Goal: Find contact information: Obtain details needed to contact an individual or organization

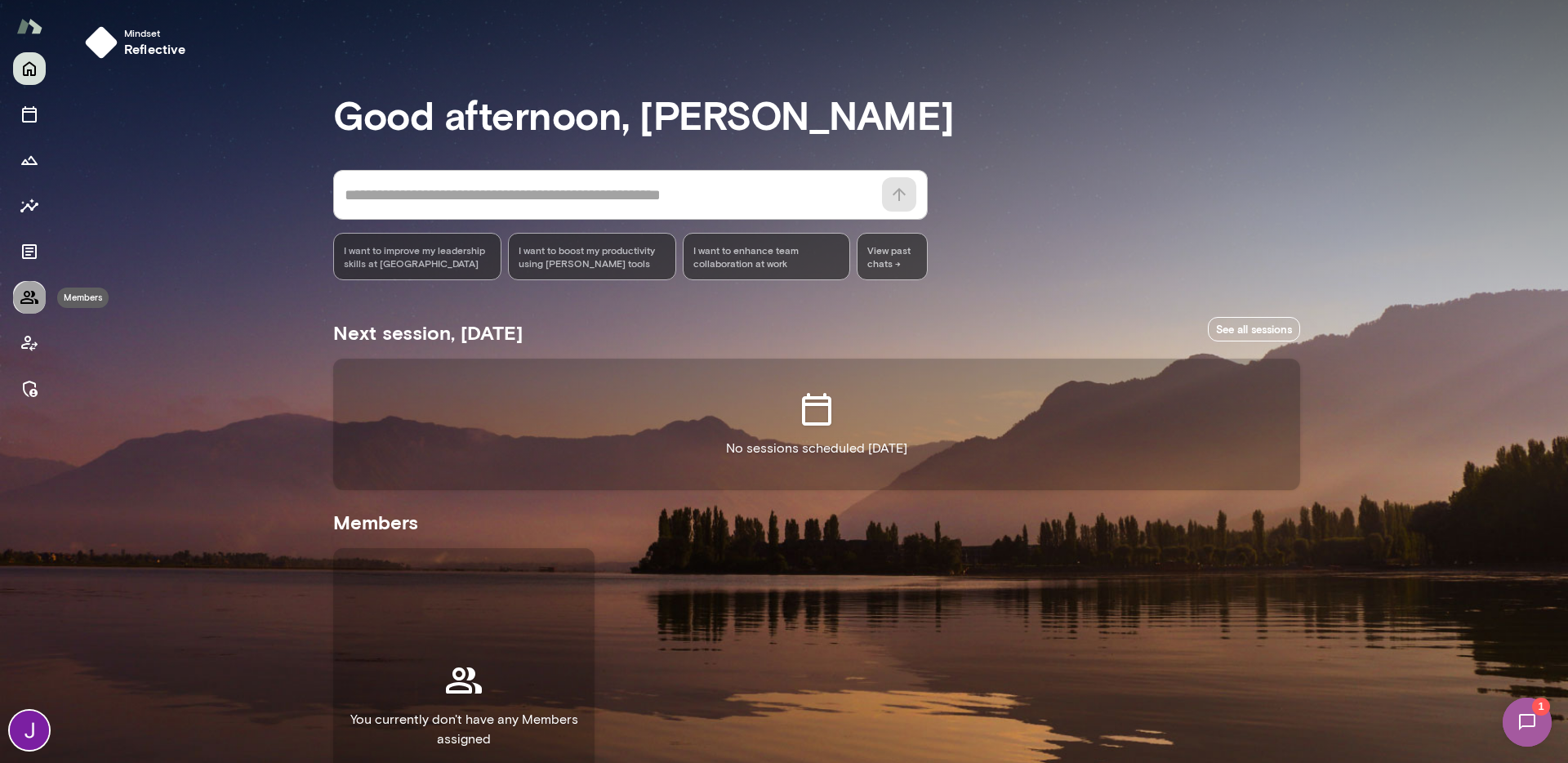
click at [30, 302] on icon "Members" at bounding box center [29, 297] width 18 height 13
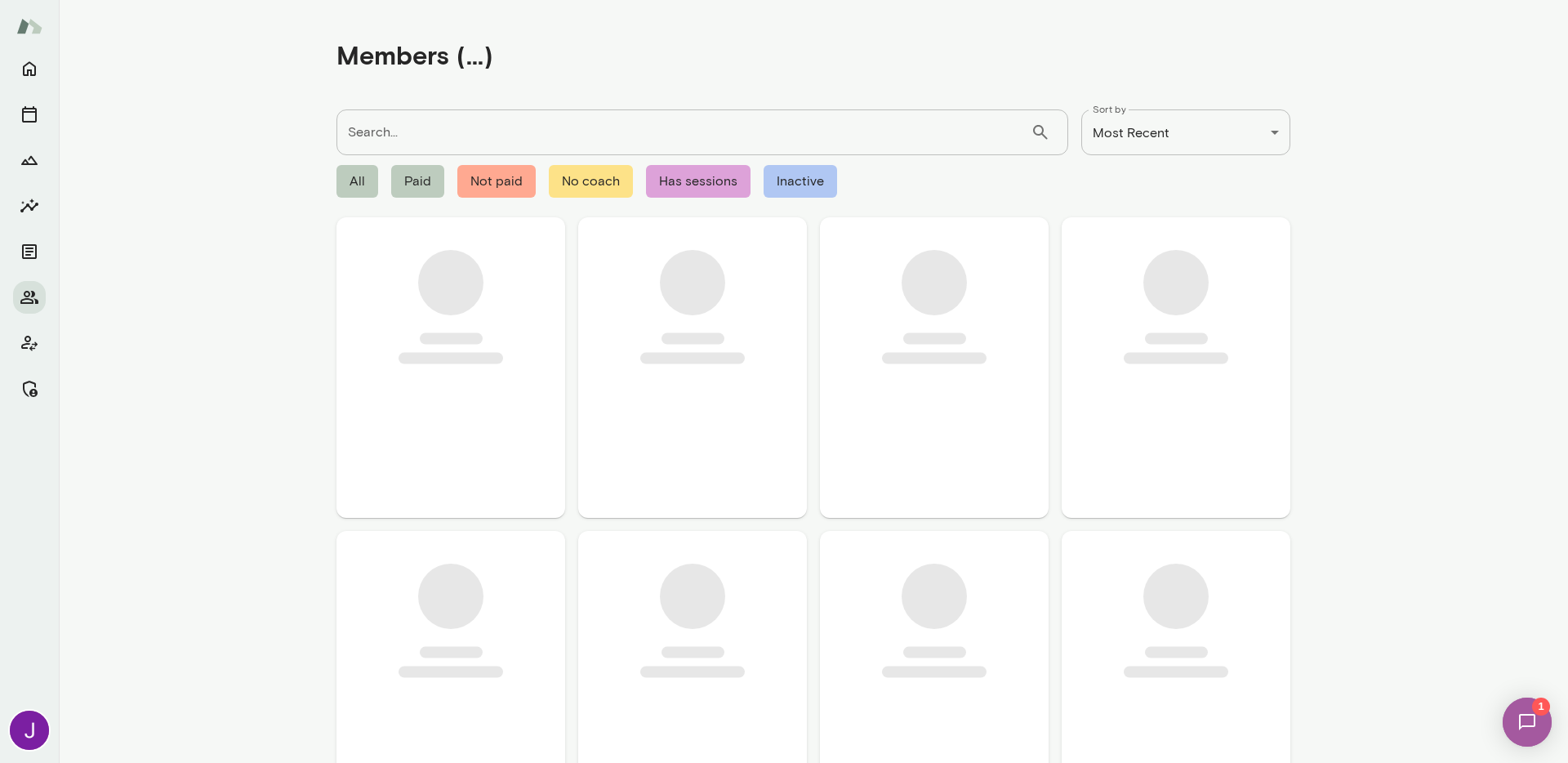
click at [558, 126] on input "Search..." at bounding box center [683, 131] width 694 height 46
paste input "**********"
type input "**********"
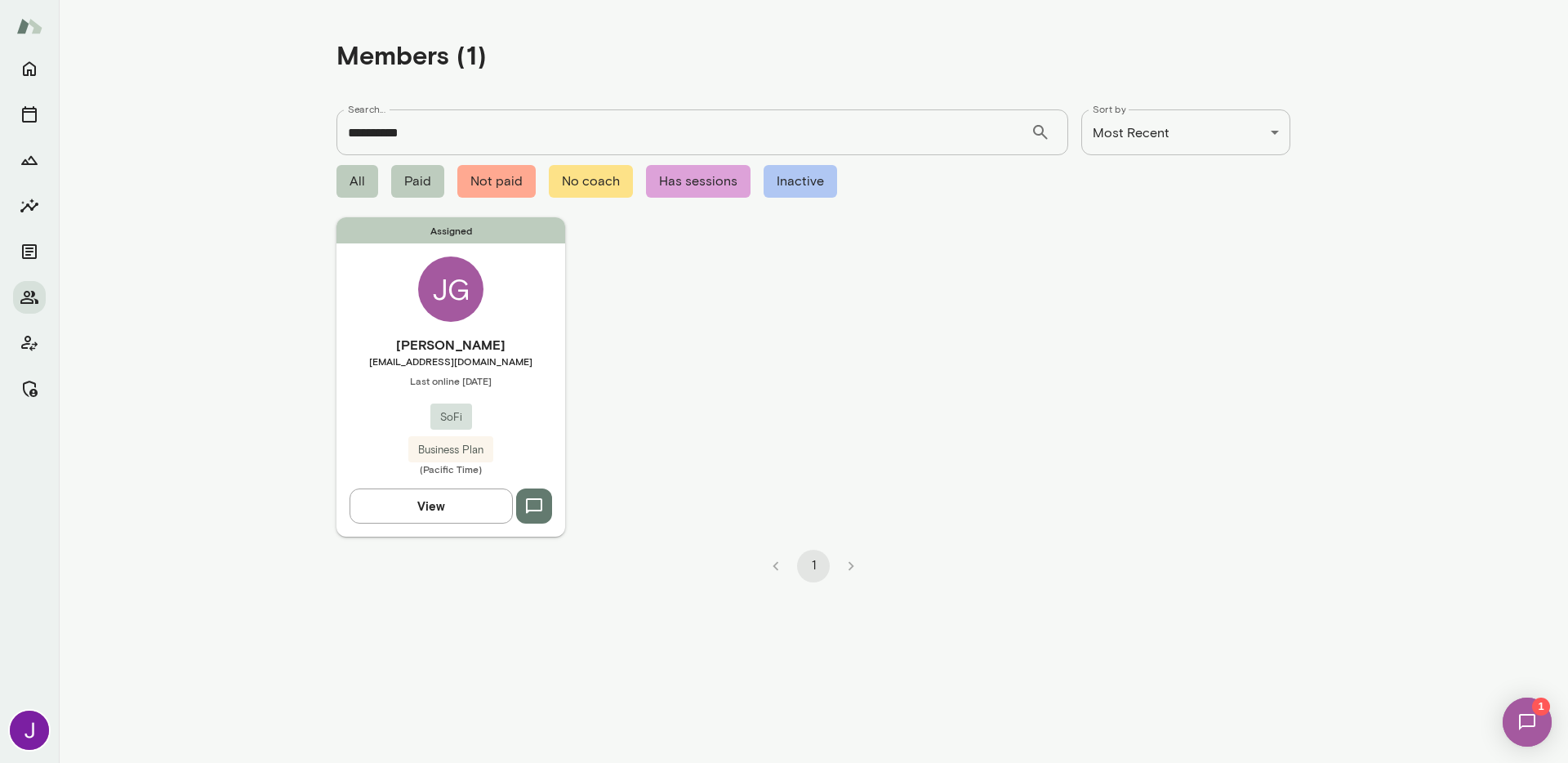
click at [543, 318] on div "Assigned JG Joy Greene jgreene@sofi.org Last online August 19 SoFi Business Pla…" at bounding box center [451, 376] width 229 height 318
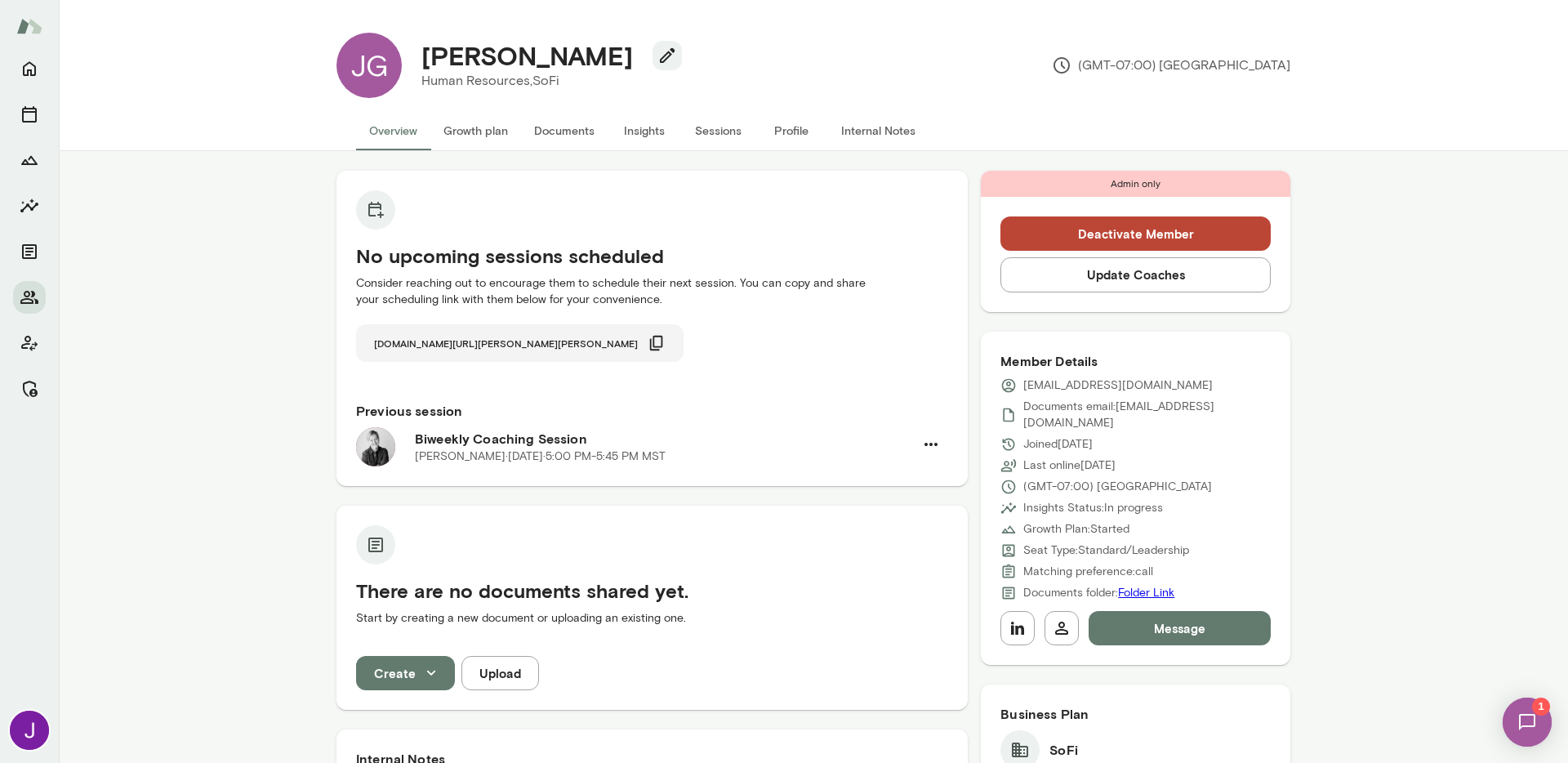
click at [648, 342] on icon "button" at bounding box center [657, 343] width 18 height 18
click at [507, 59] on h4 "[PERSON_NAME]" at bounding box center [527, 55] width 212 height 31
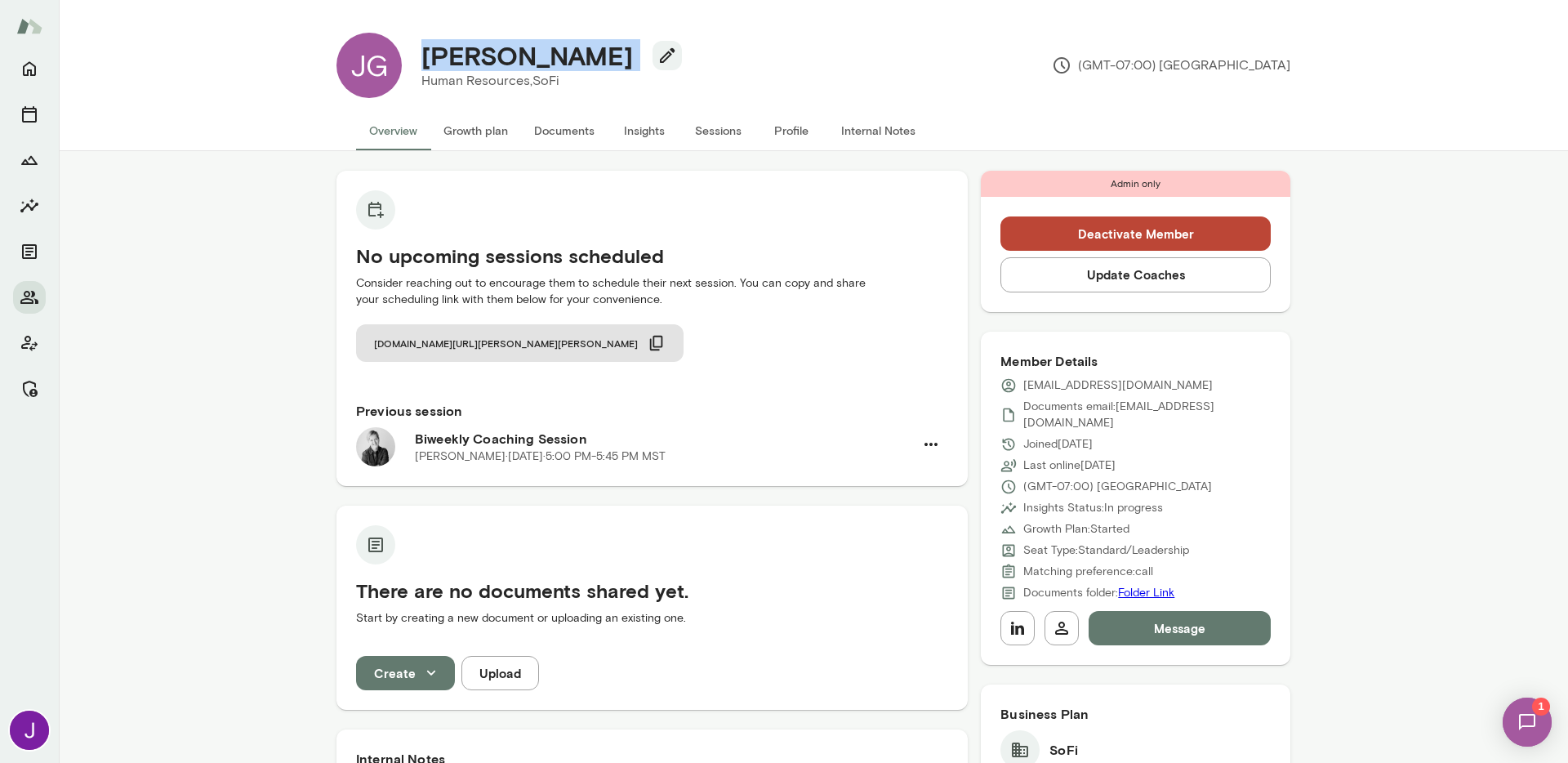
click at [507, 59] on h4 "[PERSON_NAME]" at bounding box center [527, 55] width 212 height 31
copy div "[PERSON_NAME]"
click at [1090, 388] on p "[EMAIL_ADDRESS][DOMAIN_NAME]" at bounding box center [1118, 385] width 189 height 16
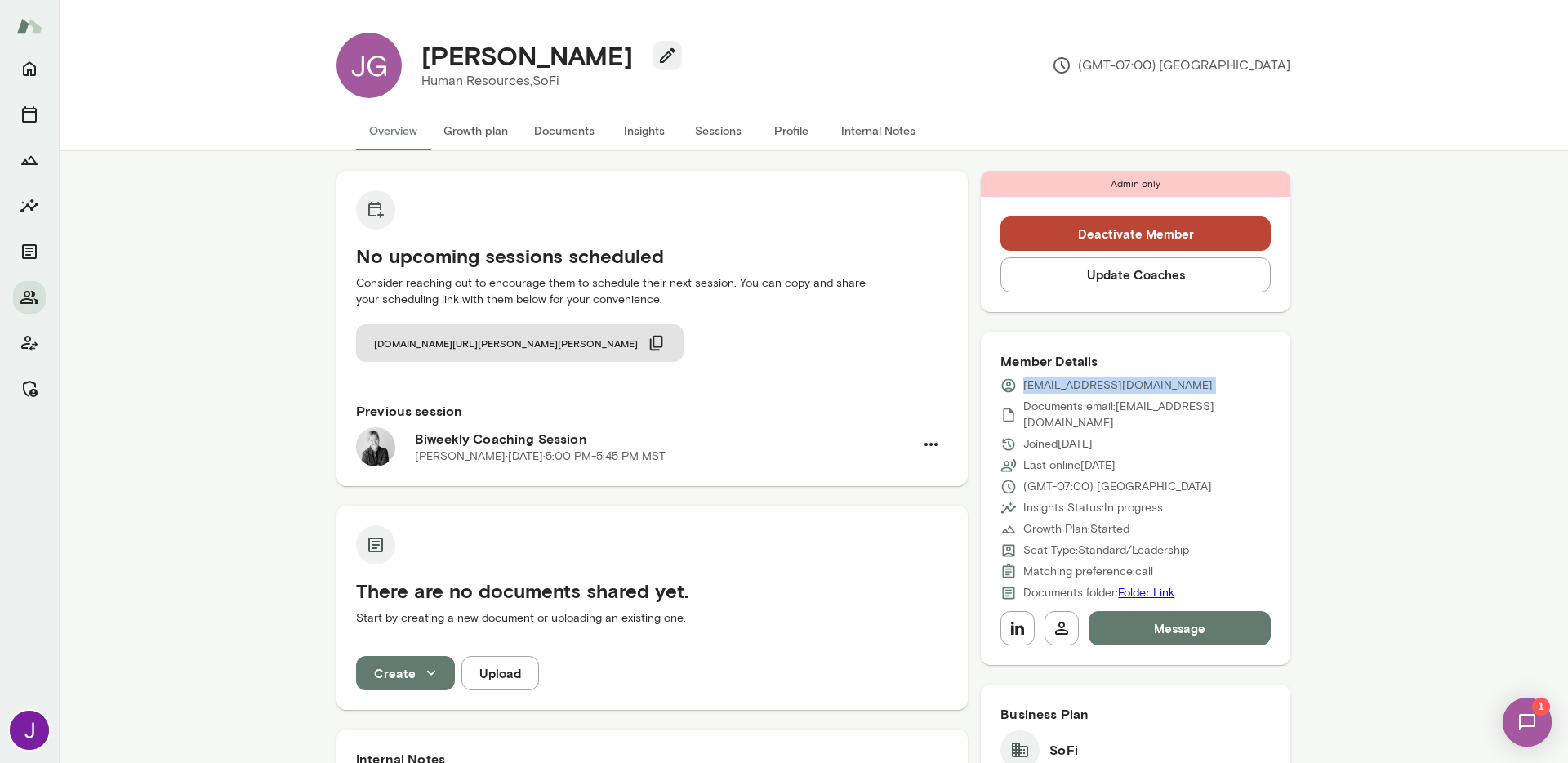
click at [1090, 388] on p "[EMAIL_ADDRESS][DOMAIN_NAME]" at bounding box center [1118, 385] width 189 height 16
copy div "[EMAIL_ADDRESS][DOMAIN_NAME]"
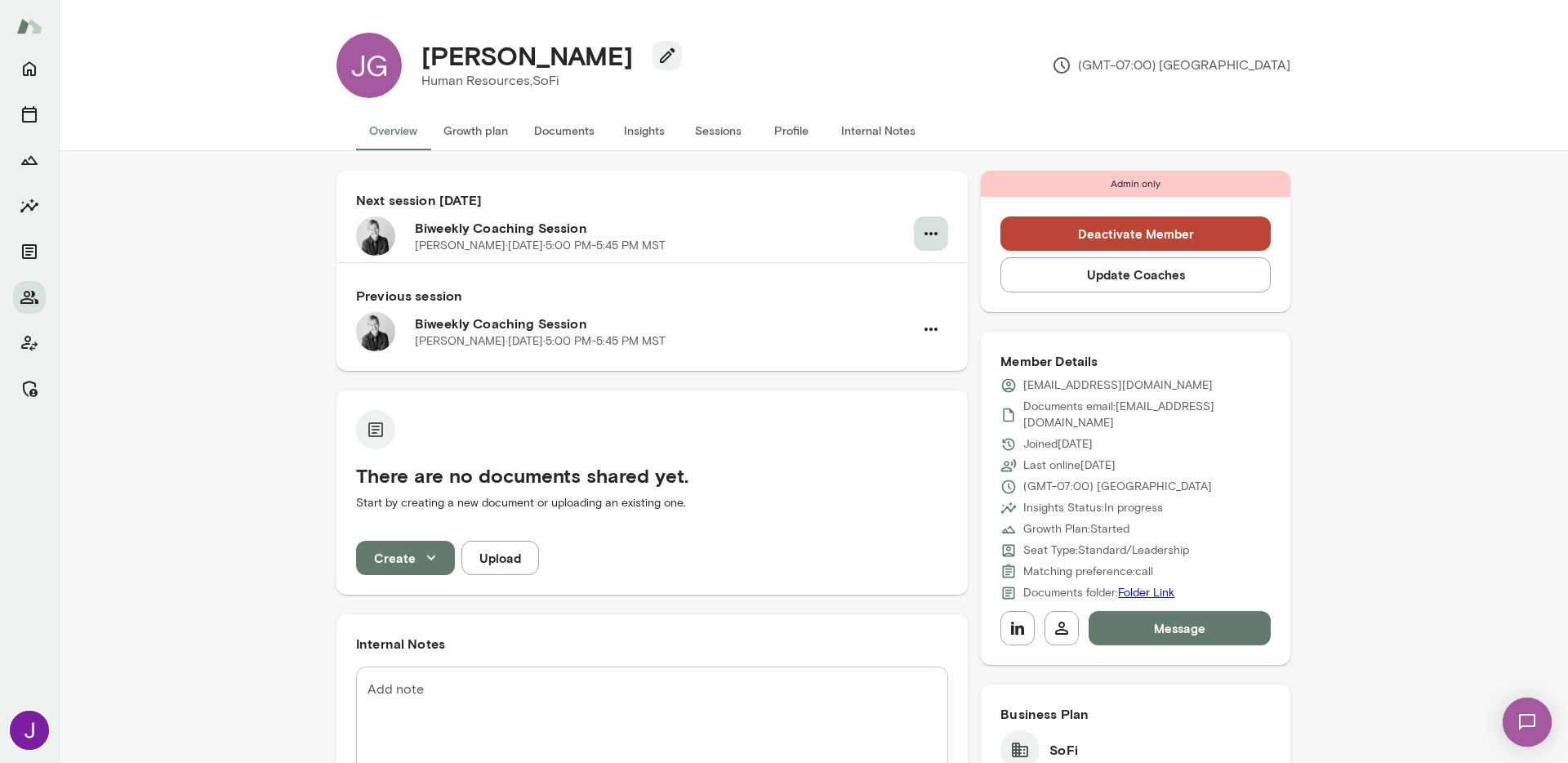
click at [922, 233] on icon "button" at bounding box center [931, 233] width 20 height 20
click at [888, 311] on li "Cancel" at bounding box center [876, 301] width 212 height 29
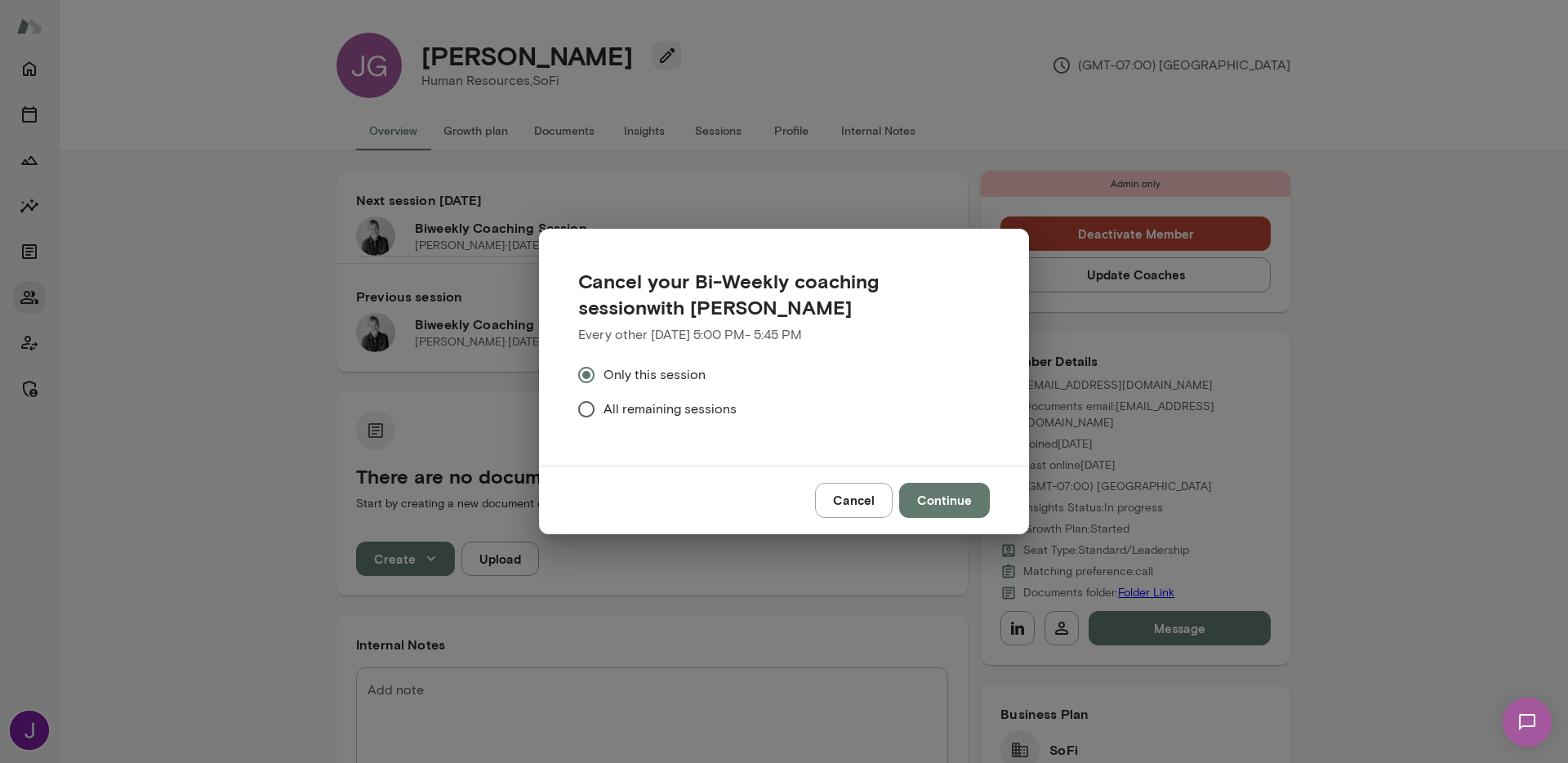
click at [615, 408] on span "All remaining sessions" at bounding box center [669, 409] width 133 height 20
click at [925, 484] on button "Continue" at bounding box center [943, 499] width 90 height 34
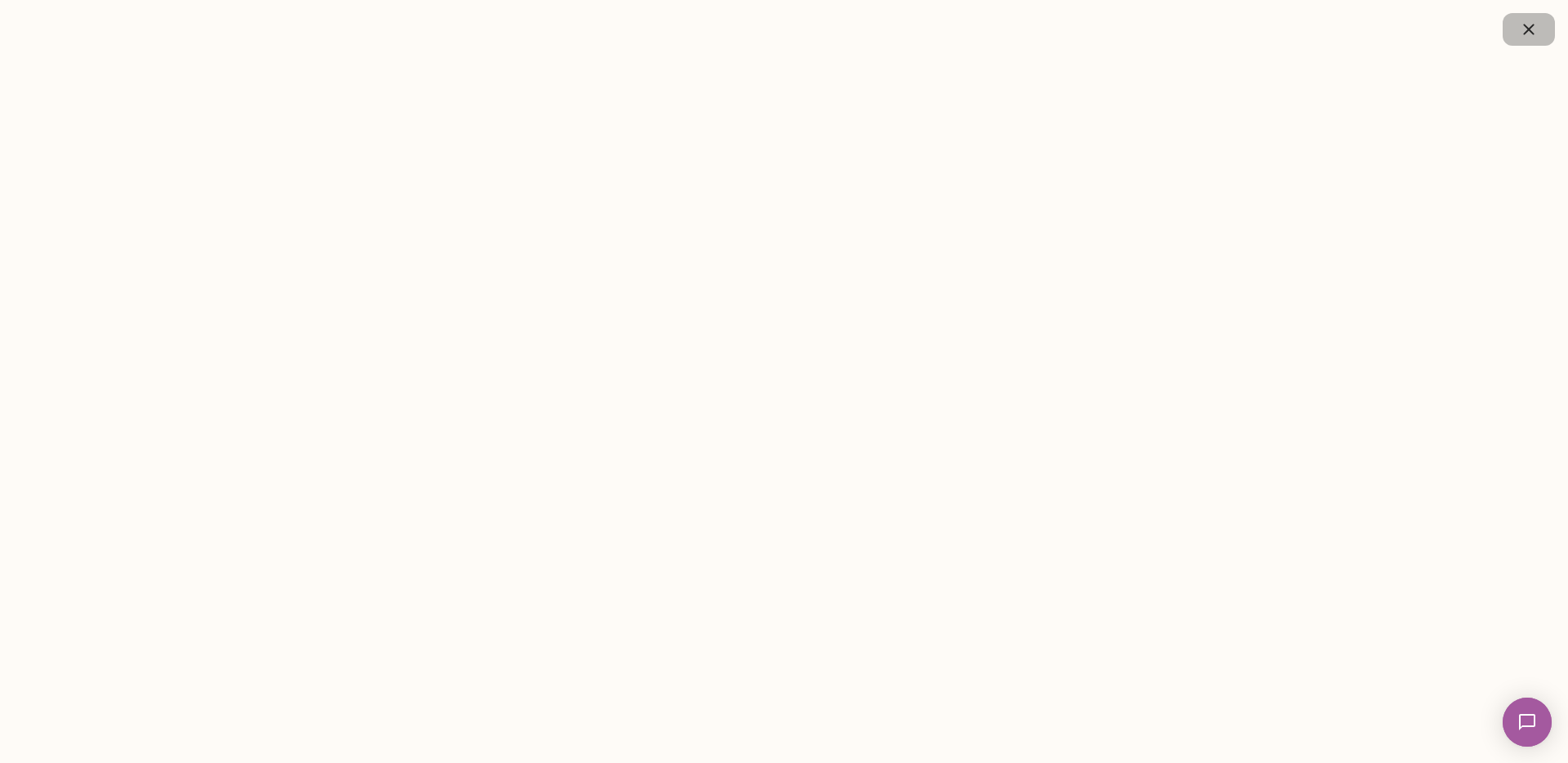
click at [1522, 29] on icon "button" at bounding box center [1529, 29] width 20 height 20
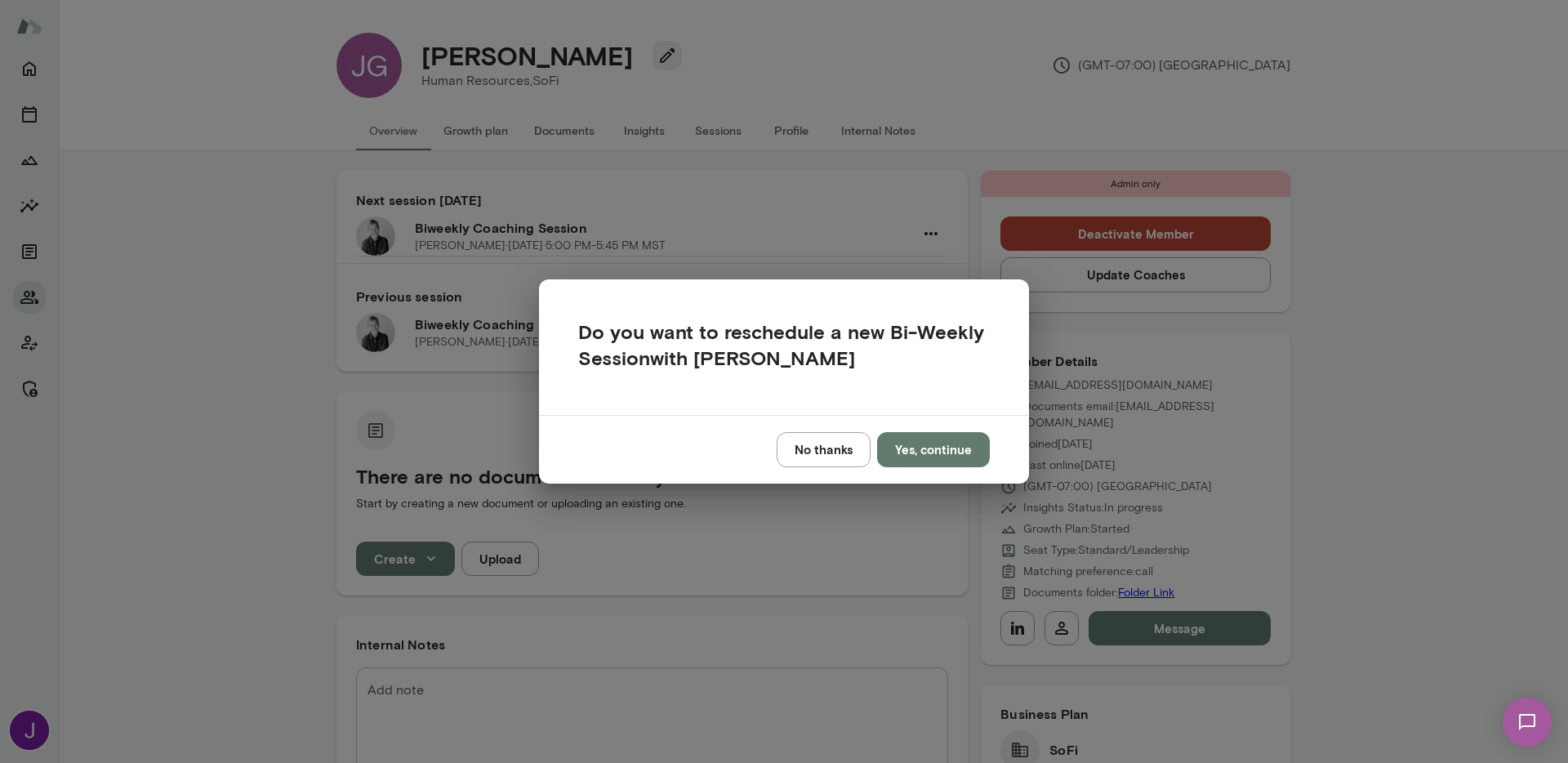
click at [832, 455] on button "No thanks" at bounding box center [823, 449] width 94 height 34
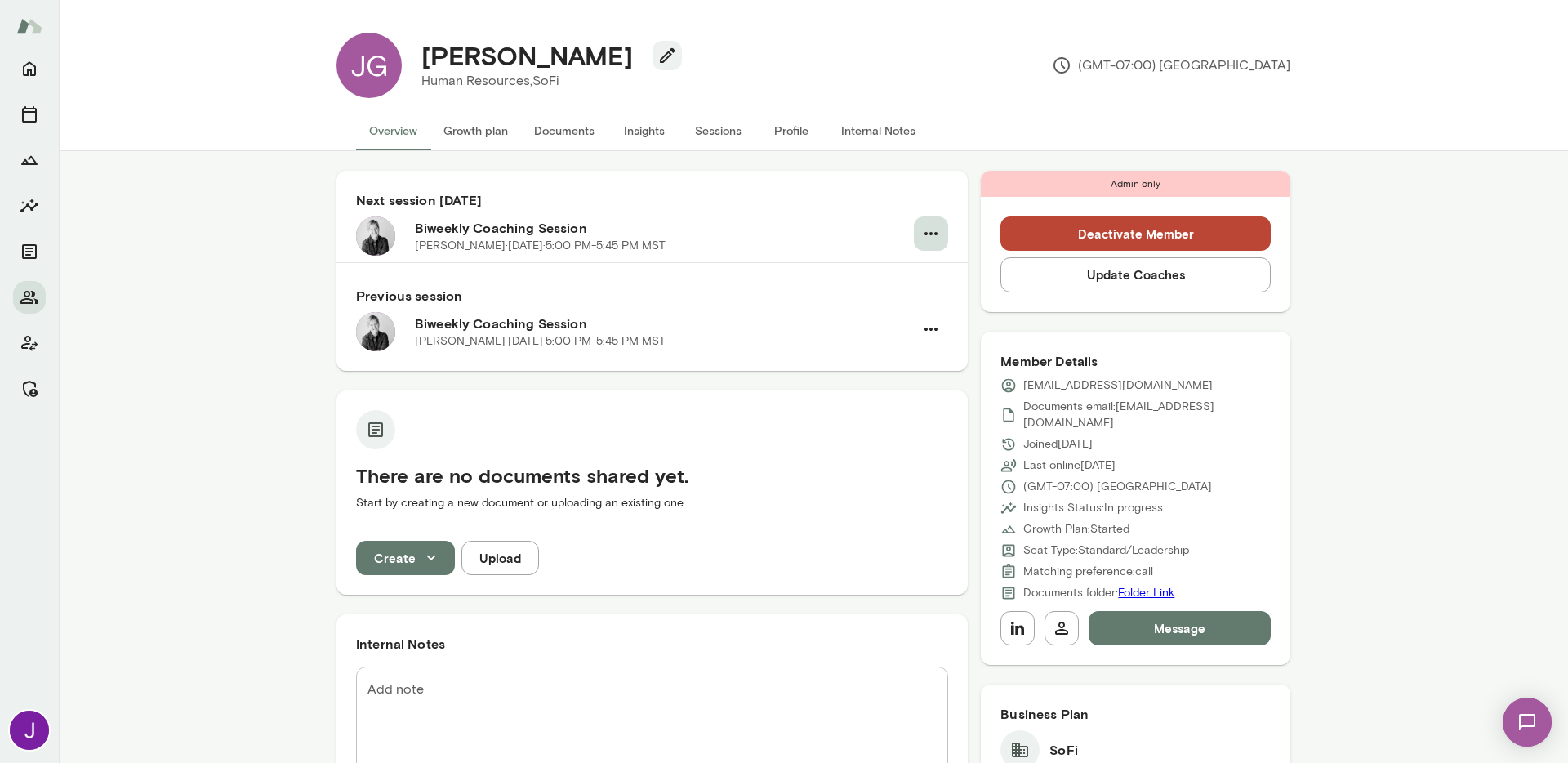
click at [943, 227] on div "Next session in 7 days Biweekly Coaching Session Tré Wright · Tue, Aug 26 · 5:0…" at bounding box center [652, 218] width 631 height 96
click at [937, 230] on button "button" at bounding box center [931, 233] width 34 height 34
click at [745, 171] on div at bounding box center [784, 382] width 1568 height 763
click at [716, 127] on button "Sessions" at bounding box center [717, 130] width 73 height 39
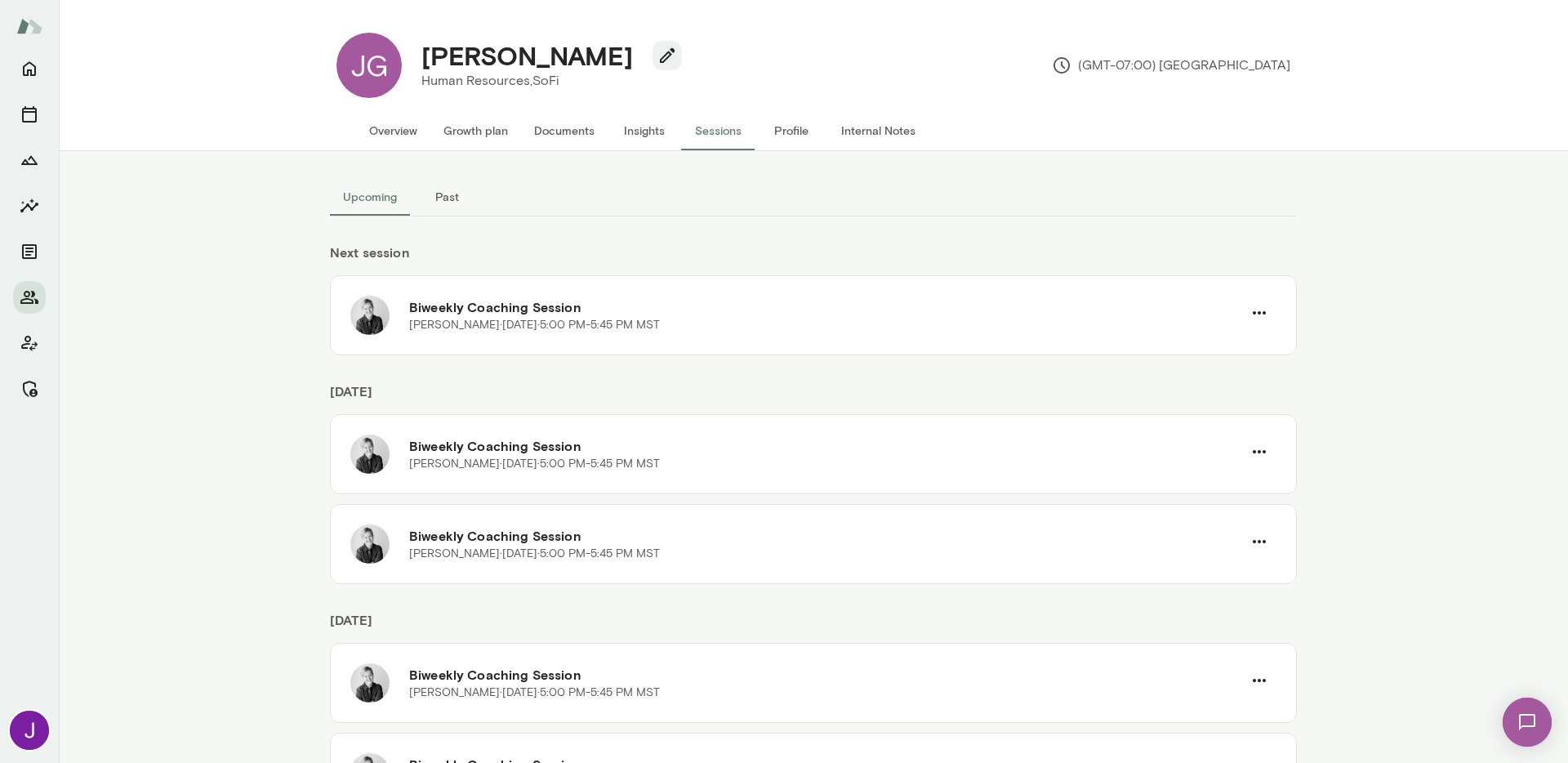
scroll to position [96, 0]
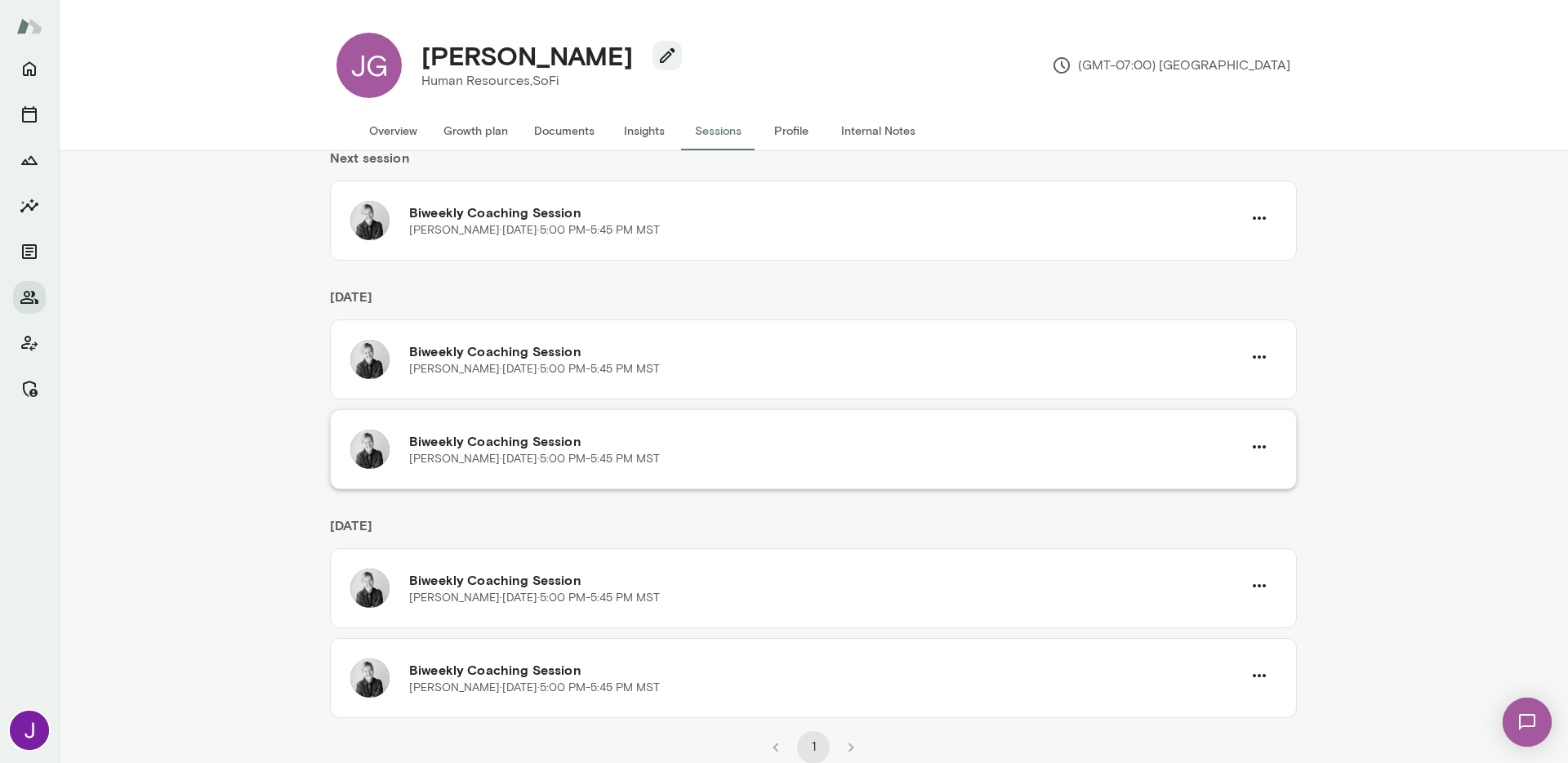
scroll to position [96, 0]
click at [433, 61] on h4 "[PERSON_NAME]" at bounding box center [527, 55] width 212 height 31
copy div "[PERSON_NAME]"
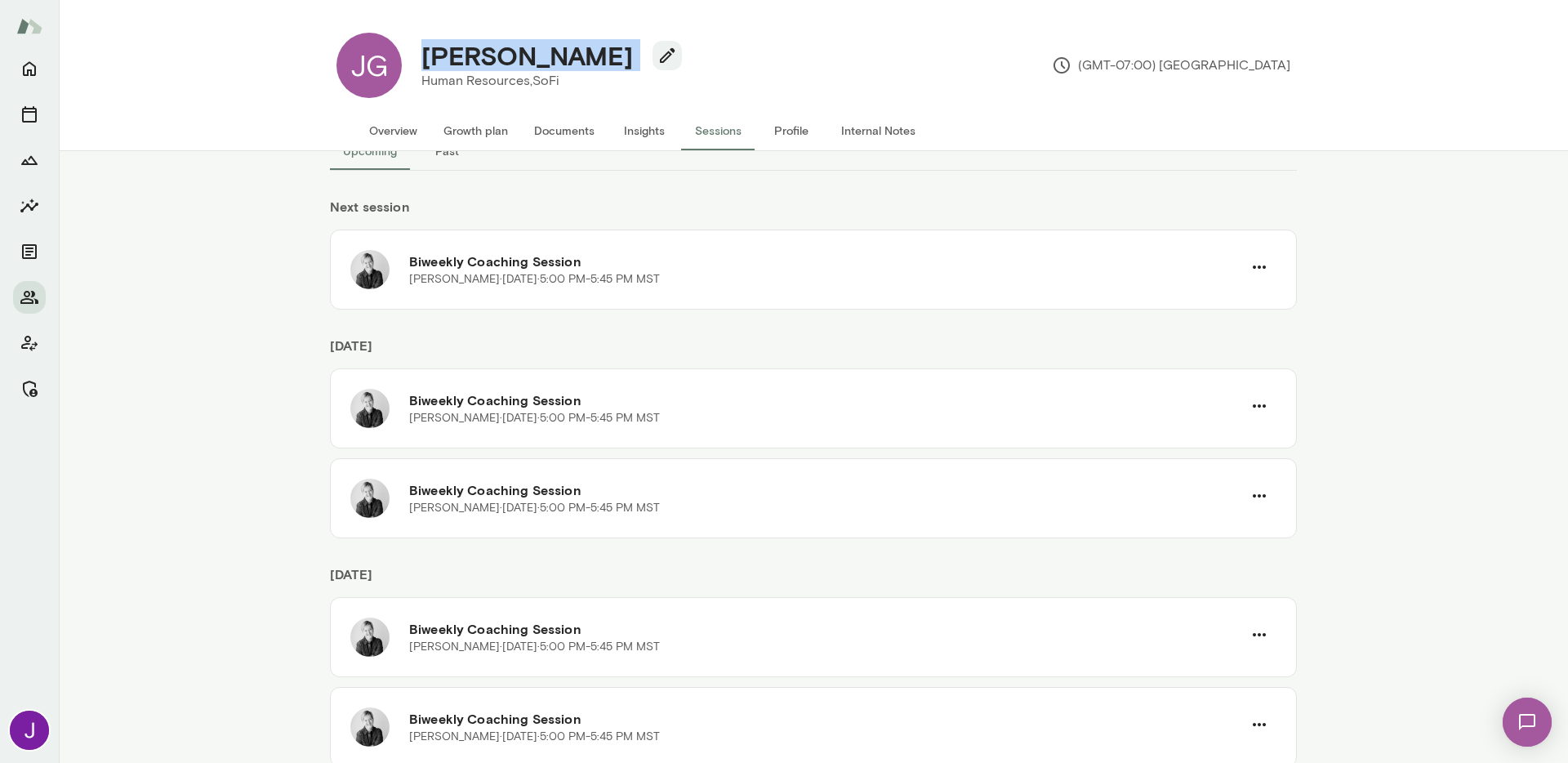
scroll to position [0, 0]
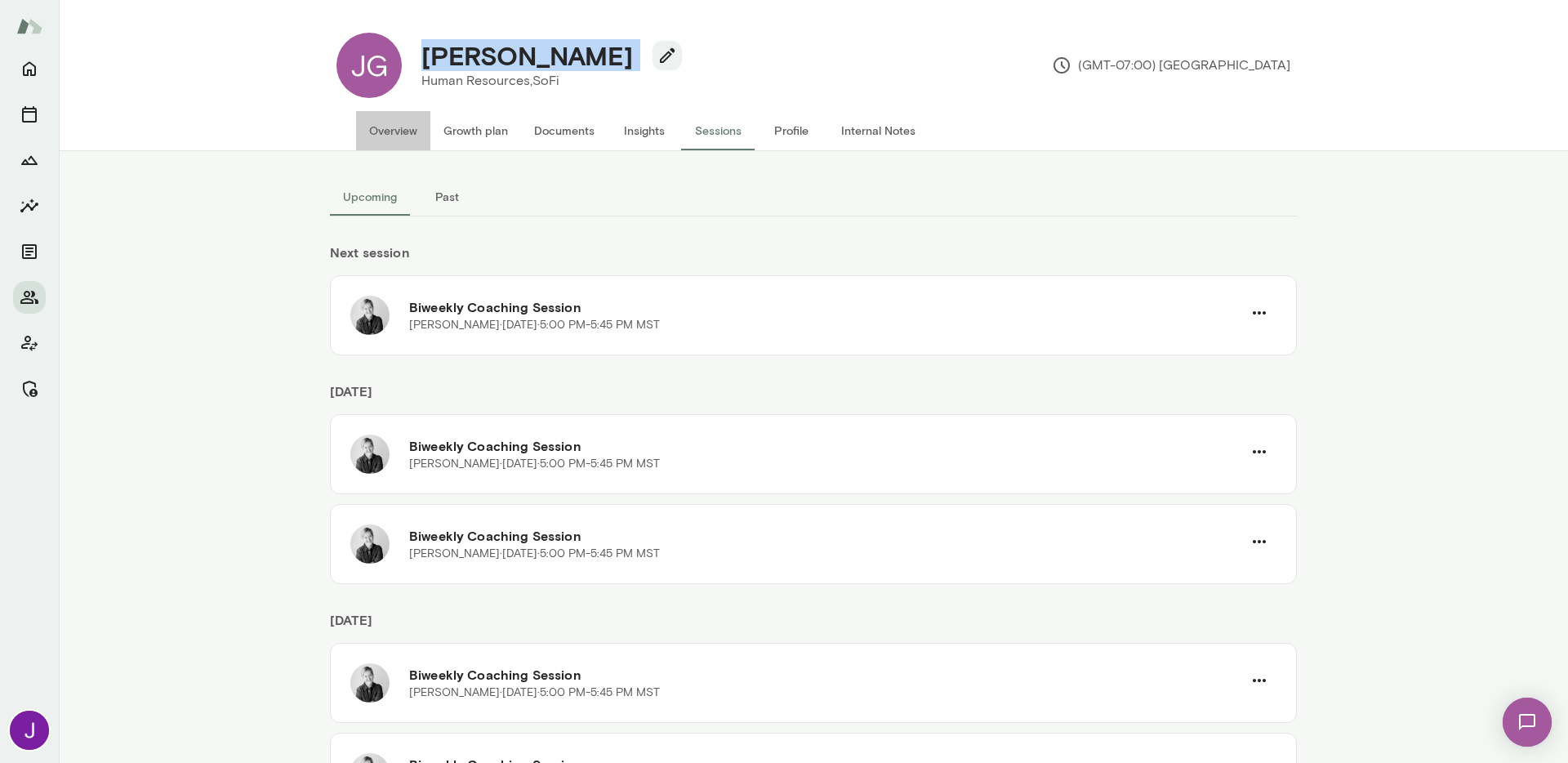
click at [398, 124] on button "Overview" at bounding box center [392, 130] width 74 height 39
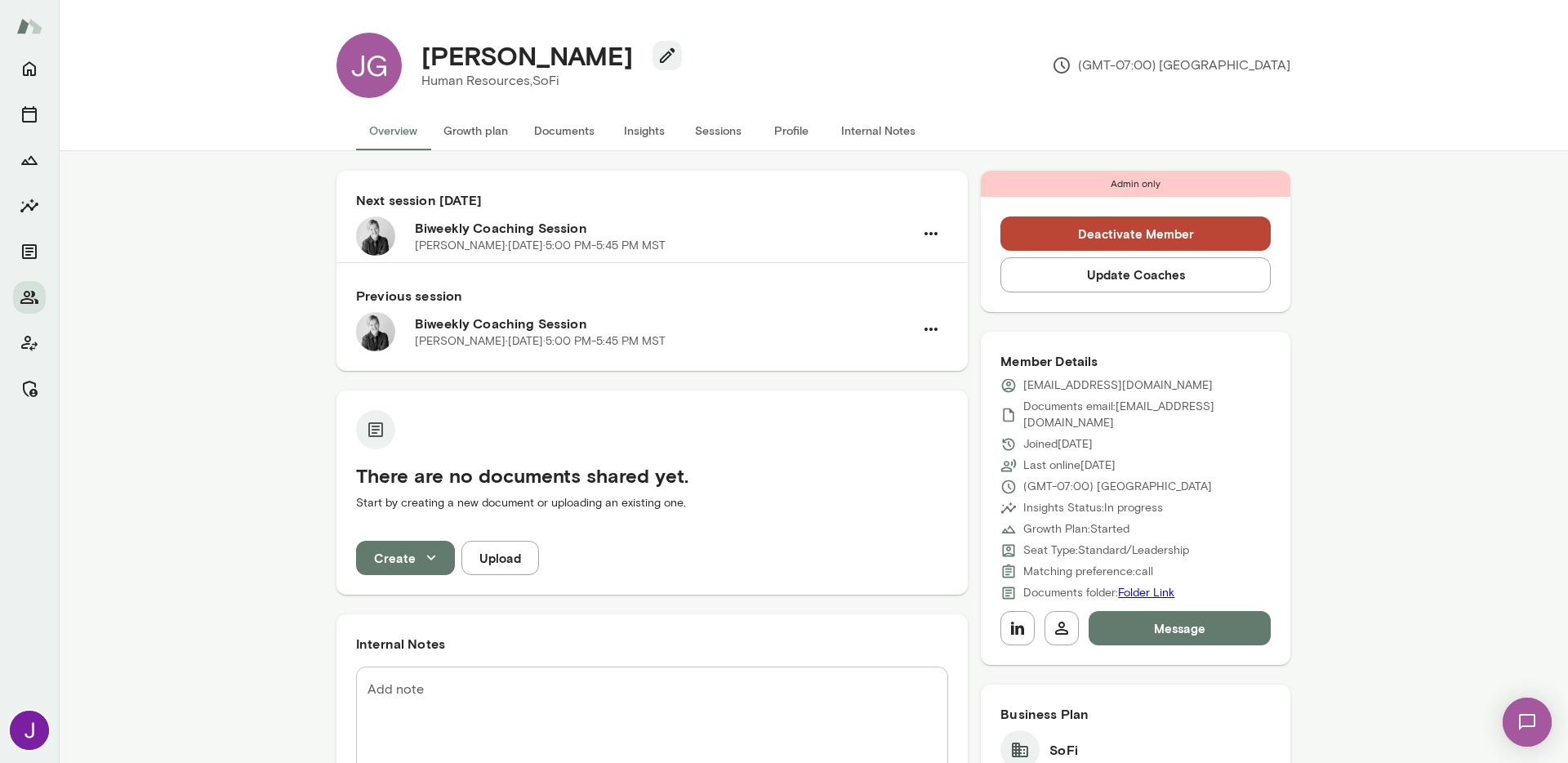
click at [1025, 384] on p "[EMAIL_ADDRESS][DOMAIN_NAME]" at bounding box center [1118, 385] width 189 height 16
copy div "[EMAIL_ADDRESS][DOMAIN_NAME]"
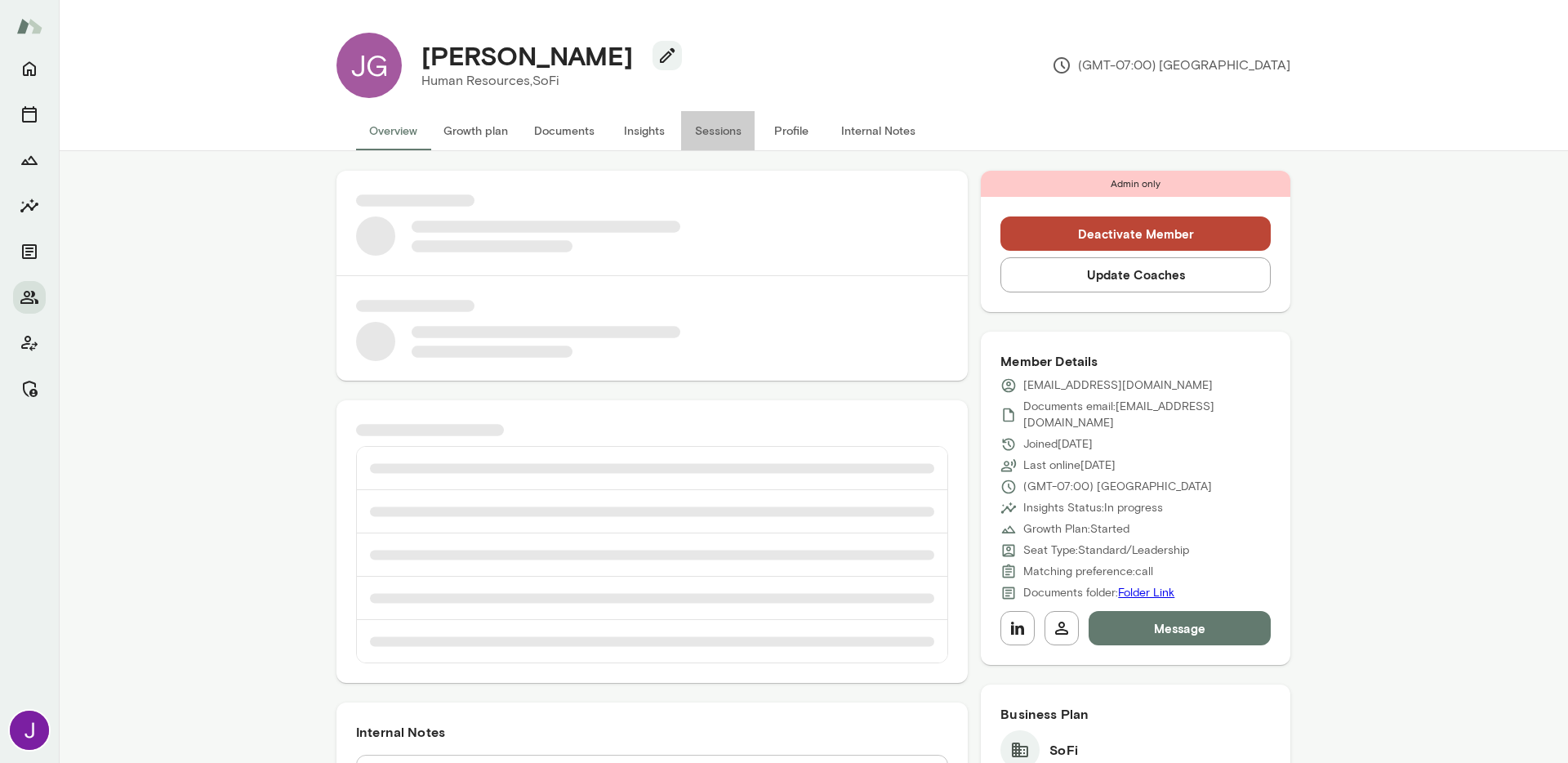
click at [705, 136] on button "Sessions" at bounding box center [717, 130] width 73 height 39
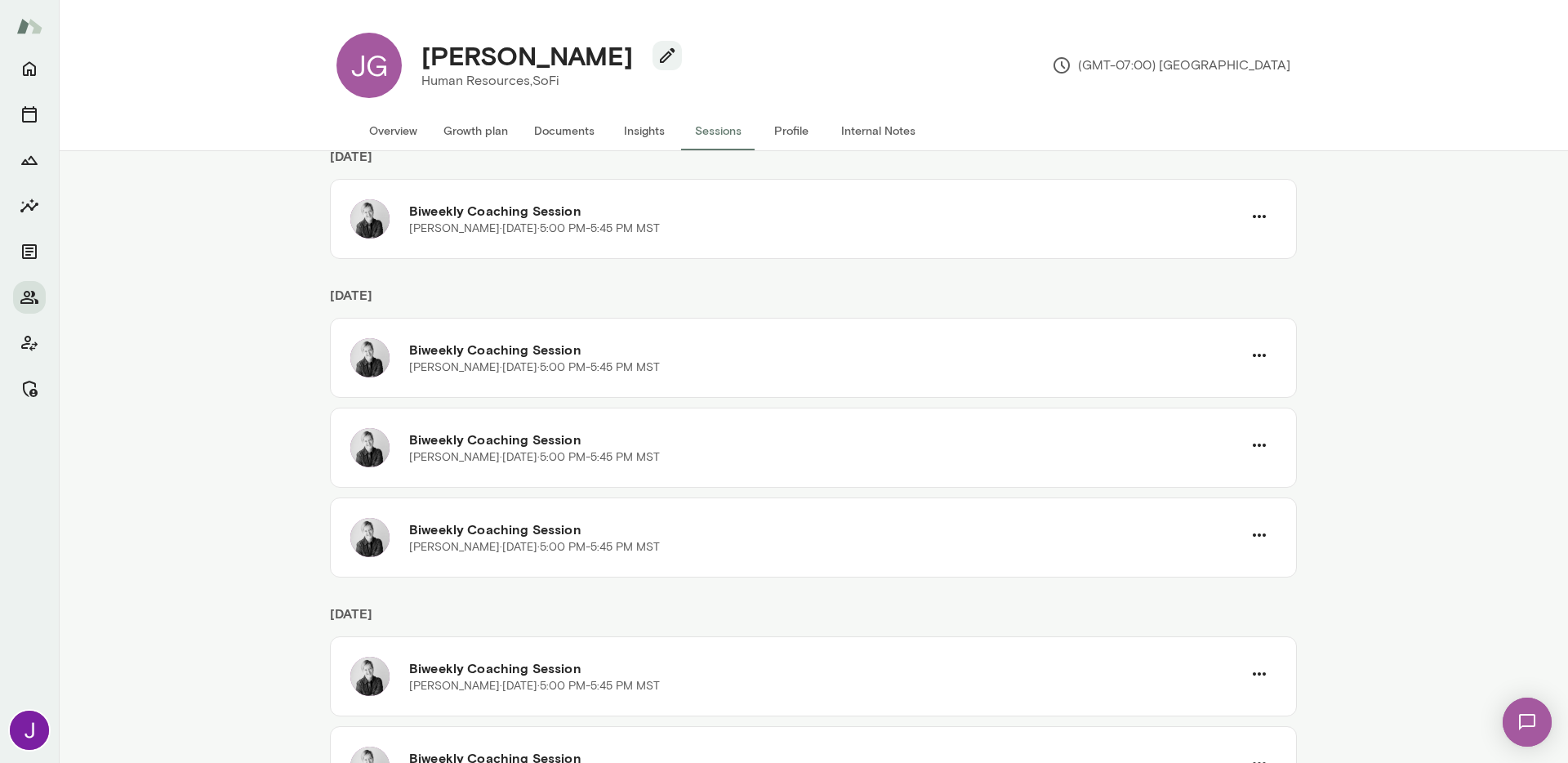
scroll to position [400, 0]
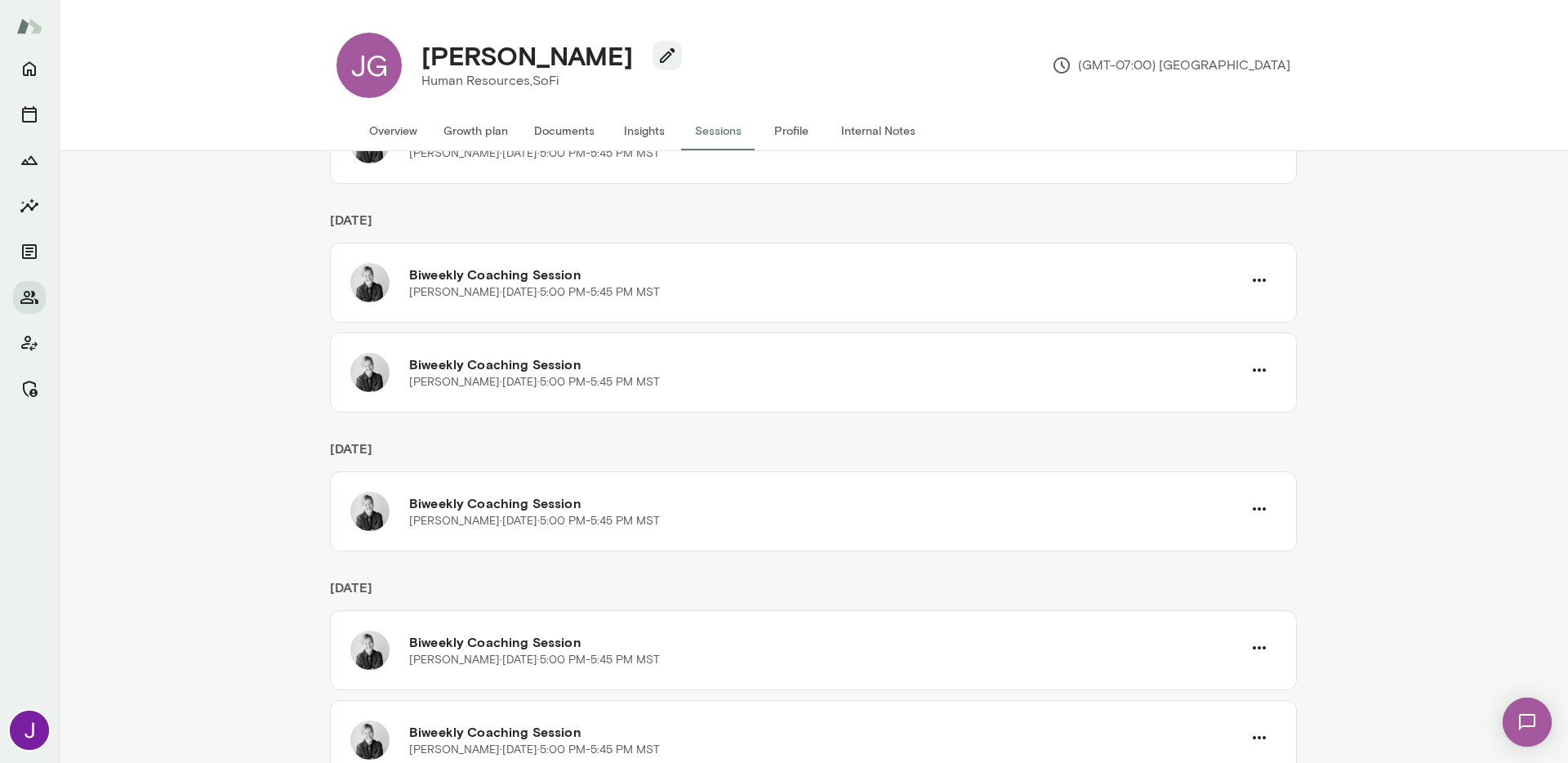
click at [494, 67] on h4 "[PERSON_NAME]" at bounding box center [527, 55] width 212 height 31
copy div "[PERSON_NAME]"
click at [382, 139] on button "Overview" at bounding box center [392, 130] width 74 height 39
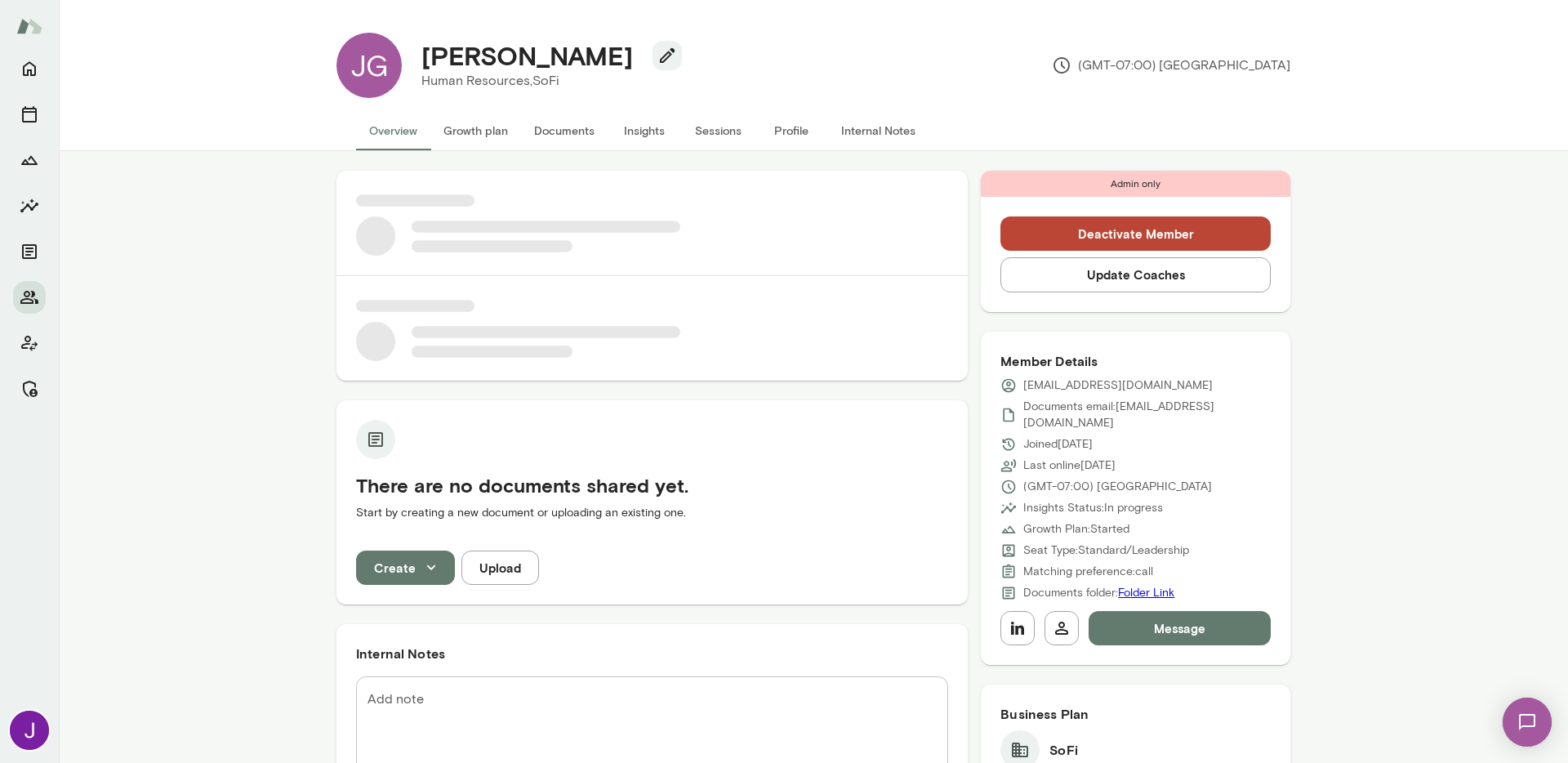
click at [1038, 389] on p "[EMAIL_ADDRESS][DOMAIN_NAME]" at bounding box center [1118, 385] width 189 height 16
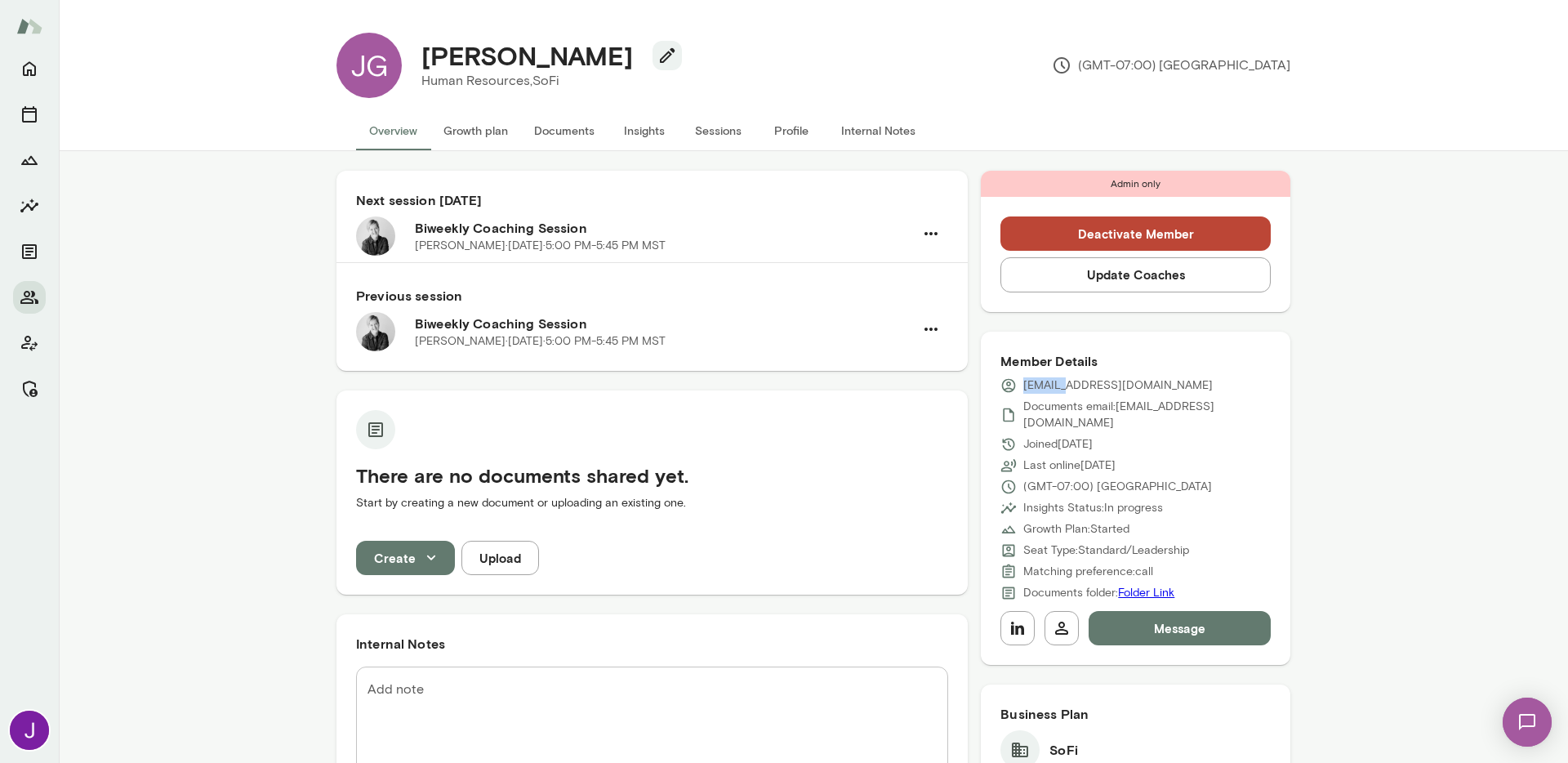
click at [1038, 389] on p "[EMAIL_ADDRESS][DOMAIN_NAME]" at bounding box center [1118, 385] width 189 height 16
copy div "[EMAIL_ADDRESS][DOMAIN_NAME]"
click at [707, 116] on button "Sessions" at bounding box center [717, 130] width 73 height 39
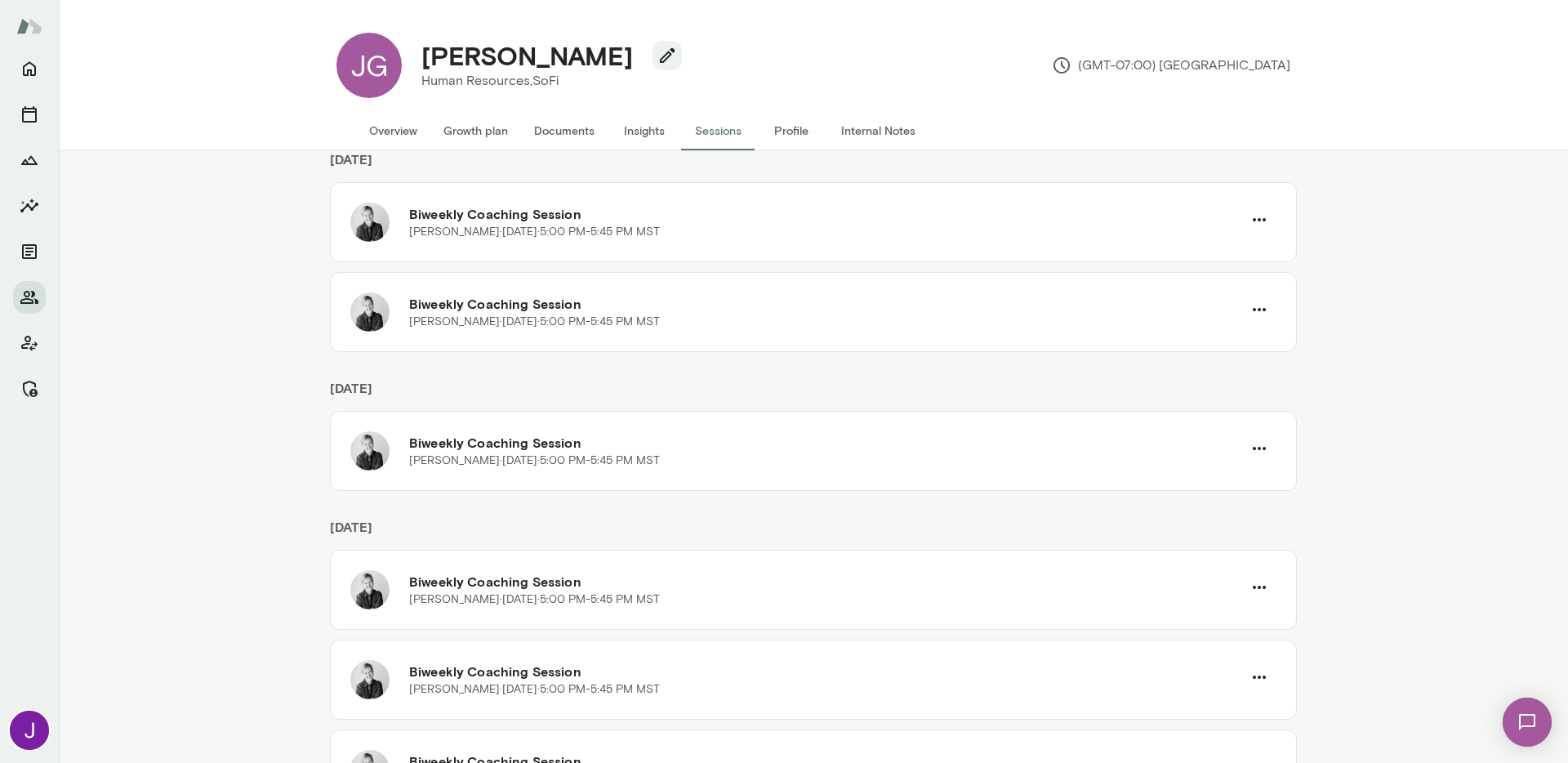
scroll to position [461, 0]
click at [508, 59] on h4 "[PERSON_NAME]" at bounding box center [527, 55] width 212 height 31
copy div "[PERSON_NAME]"
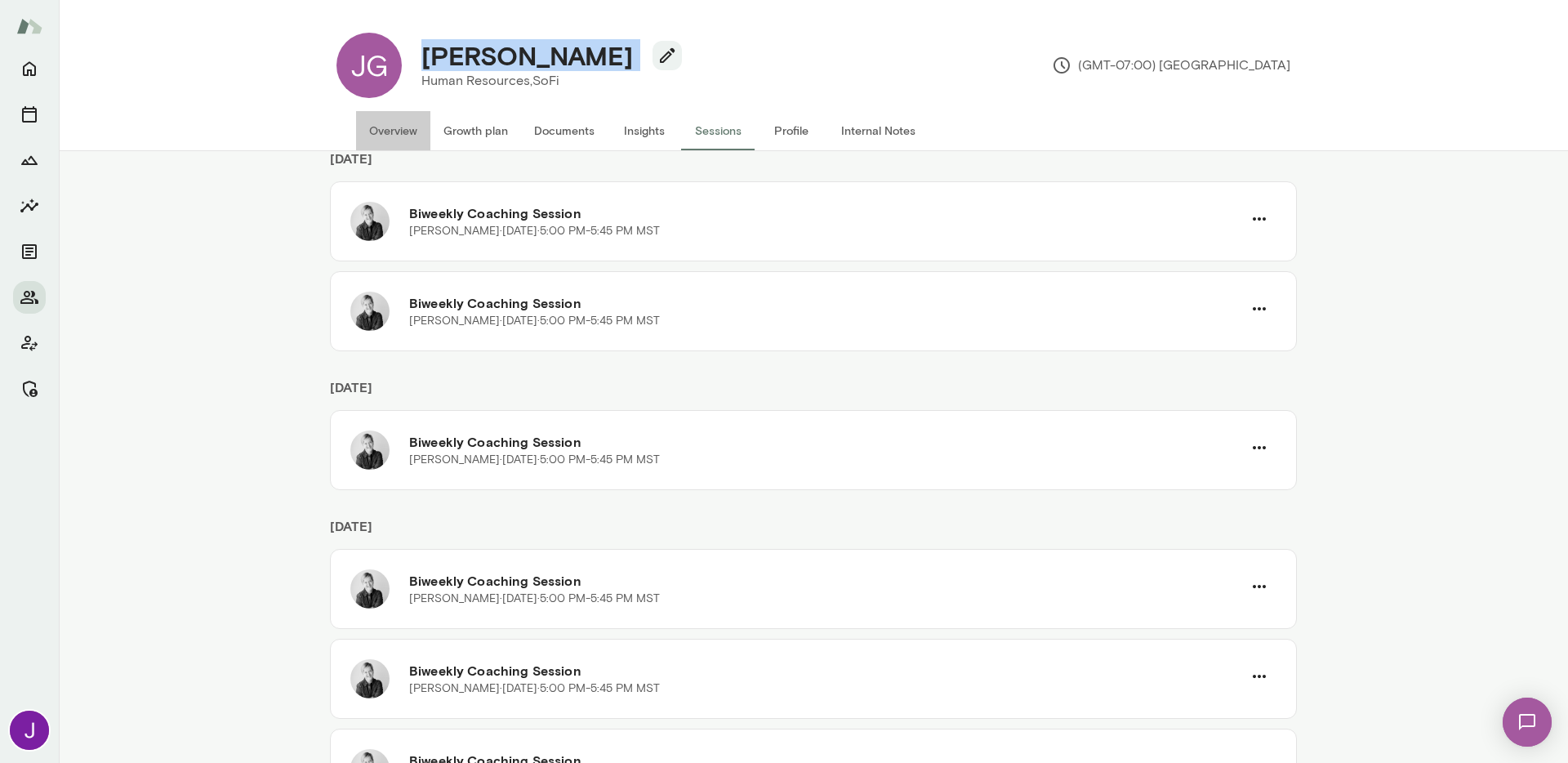
click at [378, 122] on button "Overview" at bounding box center [392, 130] width 74 height 39
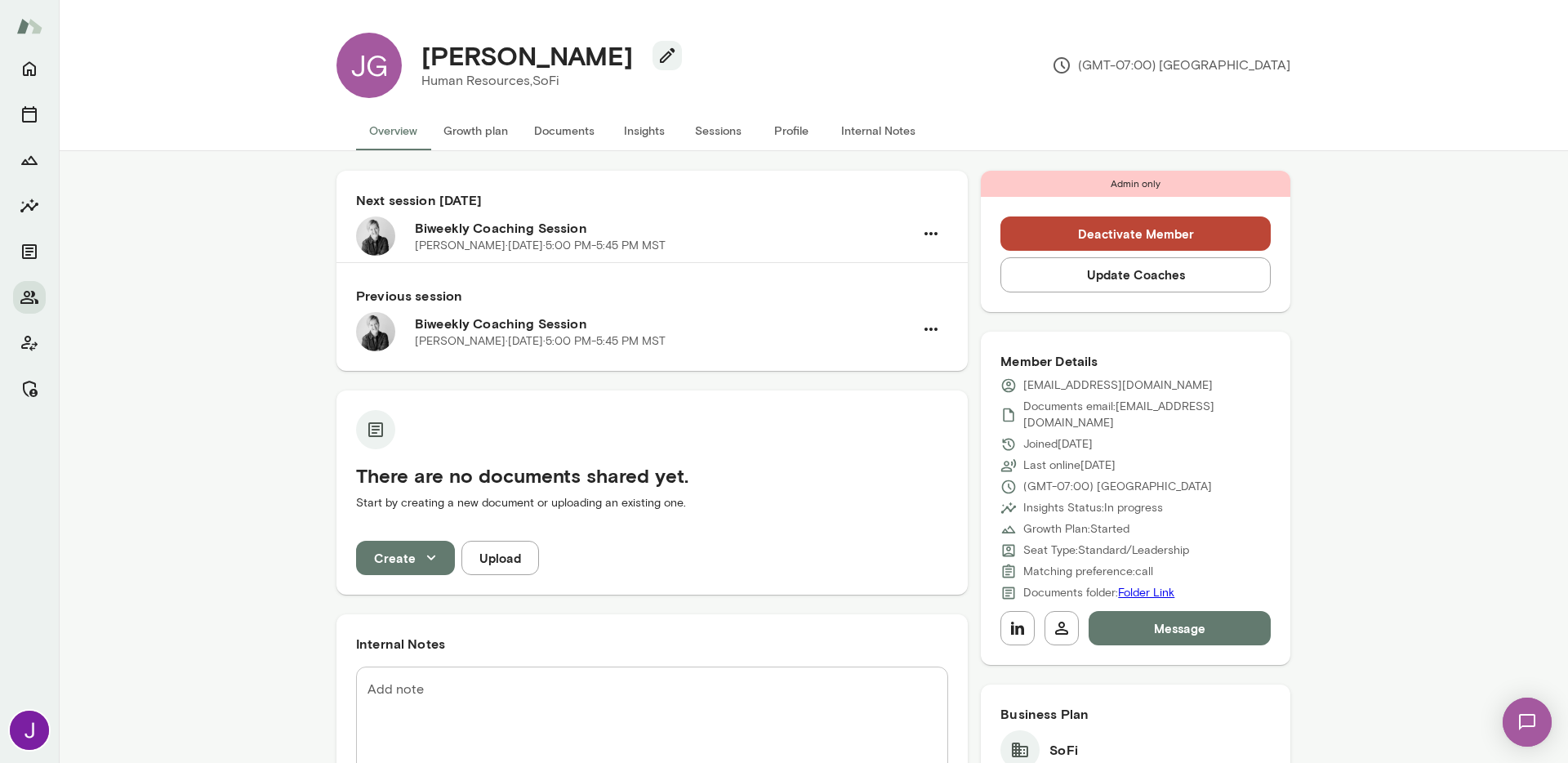
click at [1057, 383] on p "[EMAIL_ADDRESS][DOMAIN_NAME]" at bounding box center [1118, 385] width 189 height 16
copy div "[EMAIL_ADDRESS][DOMAIN_NAME]"
click at [441, 48] on h4 "[PERSON_NAME]" at bounding box center [527, 55] width 212 height 31
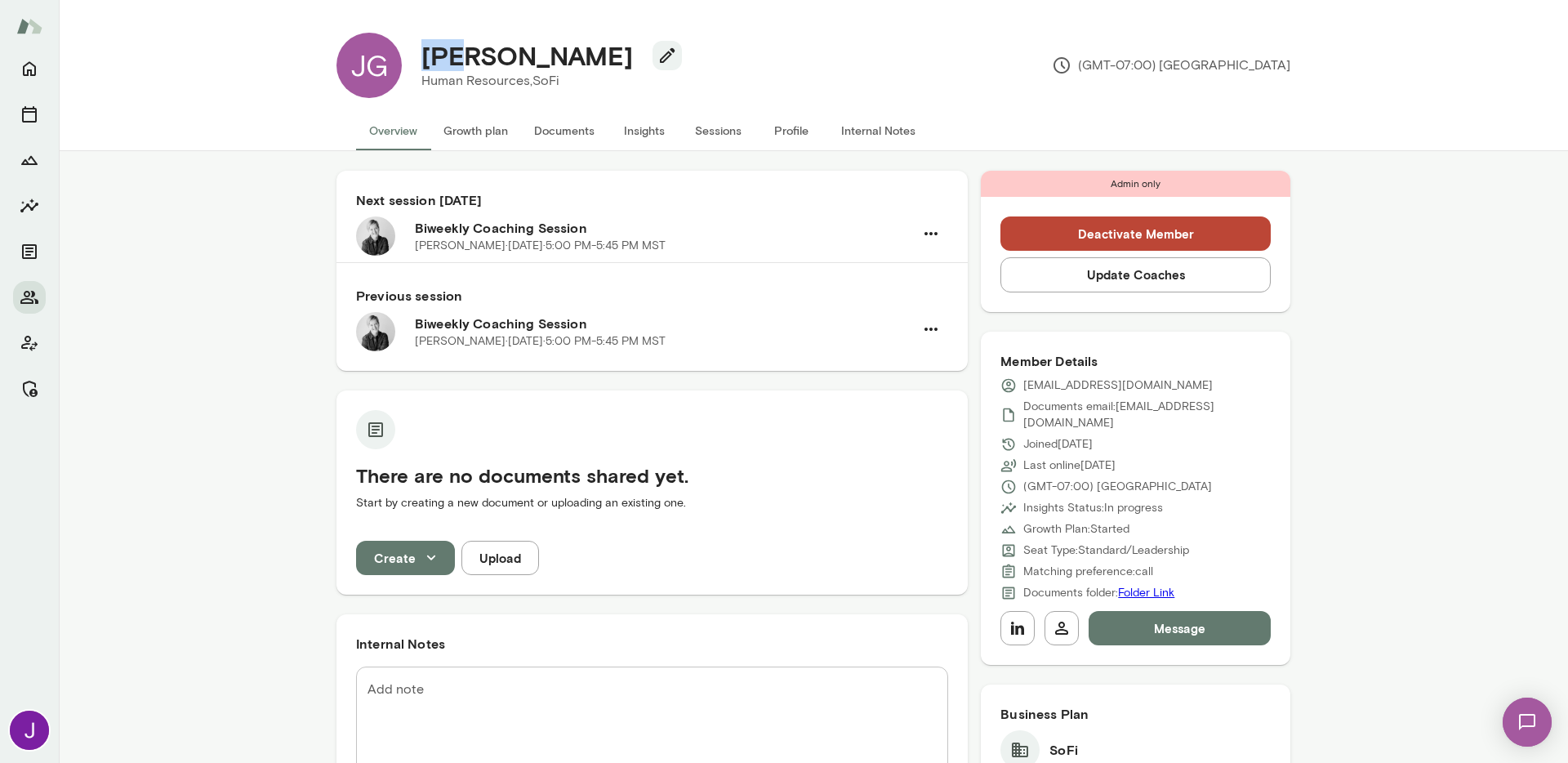
click at [441, 48] on h4 "[PERSON_NAME]" at bounding box center [527, 55] width 212 height 31
copy div "[PERSON_NAME]"
click at [1052, 383] on p "[EMAIL_ADDRESS][DOMAIN_NAME]" at bounding box center [1118, 385] width 189 height 16
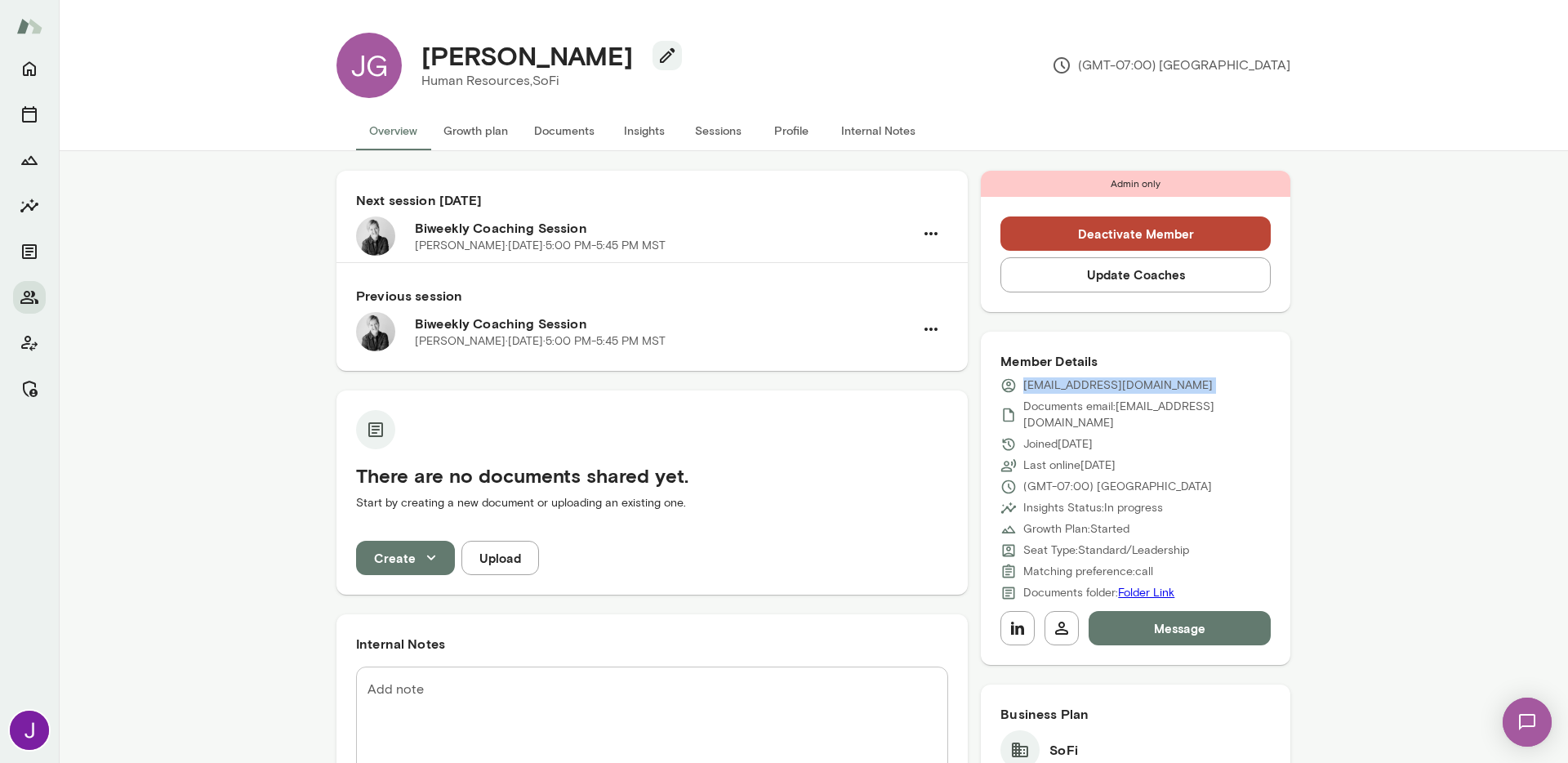
click at [1052, 383] on p "[EMAIL_ADDRESS][DOMAIN_NAME]" at bounding box center [1118, 385] width 189 height 16
copy div "[EMAIL_ADDRESS][DOMAIN_NAME]"
